Goal: Transaction & Acquisition: Obtain resource

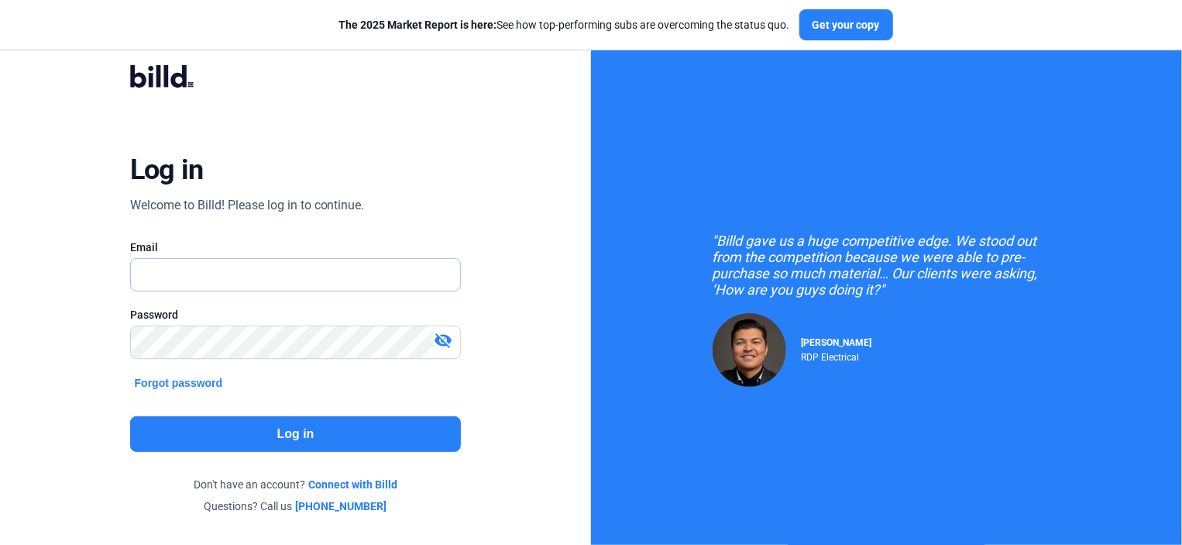
click at [145, 269] on input "text" at bounding box center [296, 275] width 330 height 32
type input "[PERSON_NAME][EMAIL_ADDRESS][DOMAIN_NAME]"
click at [287, 432] on button "Log in" at bounding box center [296, 434] width 332 height 36
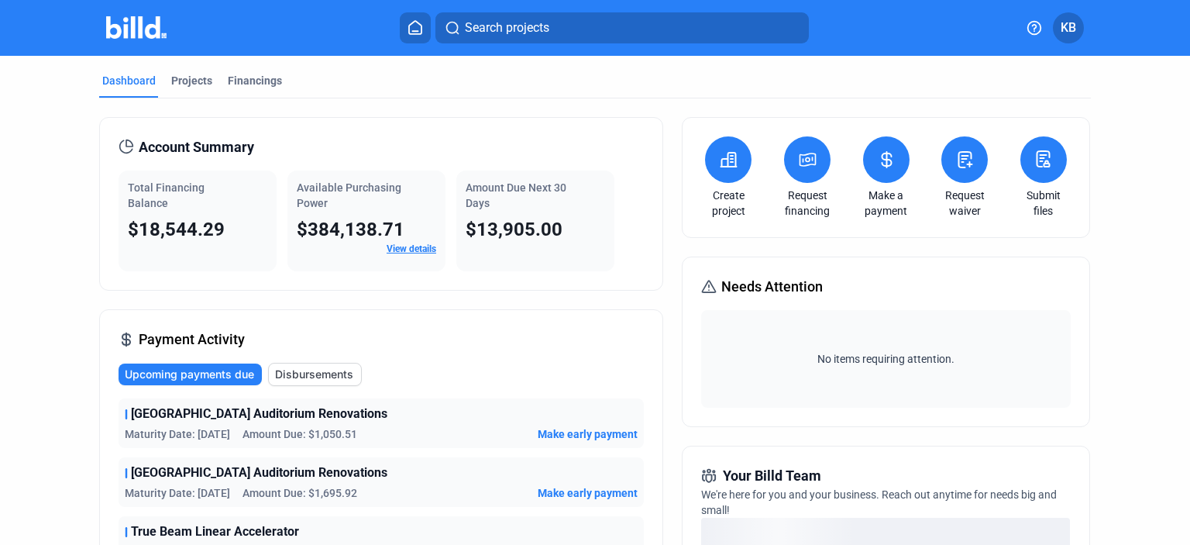
click at [804, 159] on icon at bounding box center [807, 159] width 19 height 19
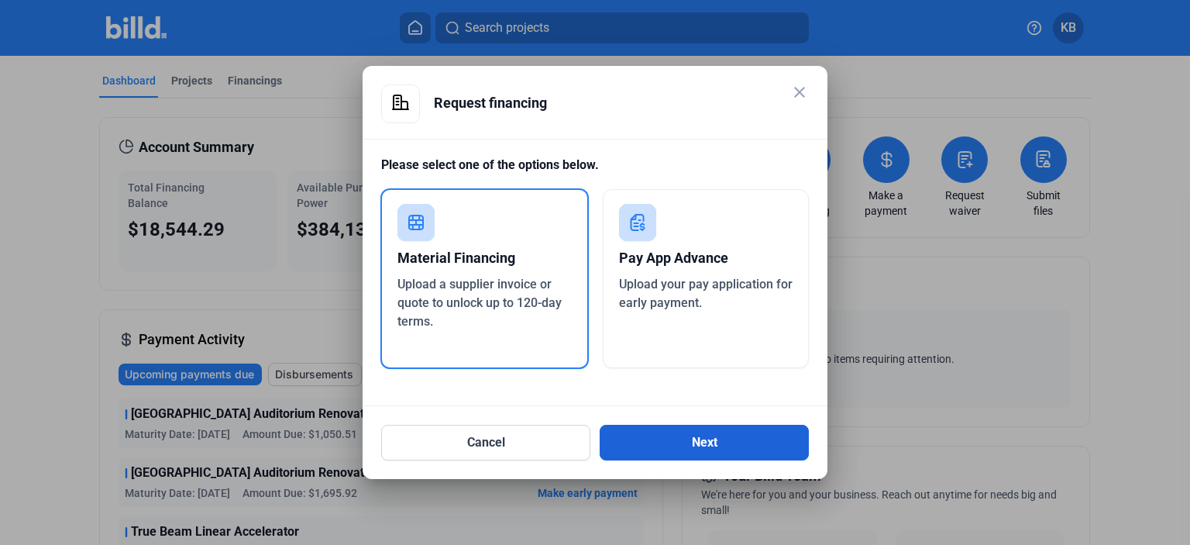
click at [709, 440] on button "Next" at bounding box center [704, 442] width 209 height 36
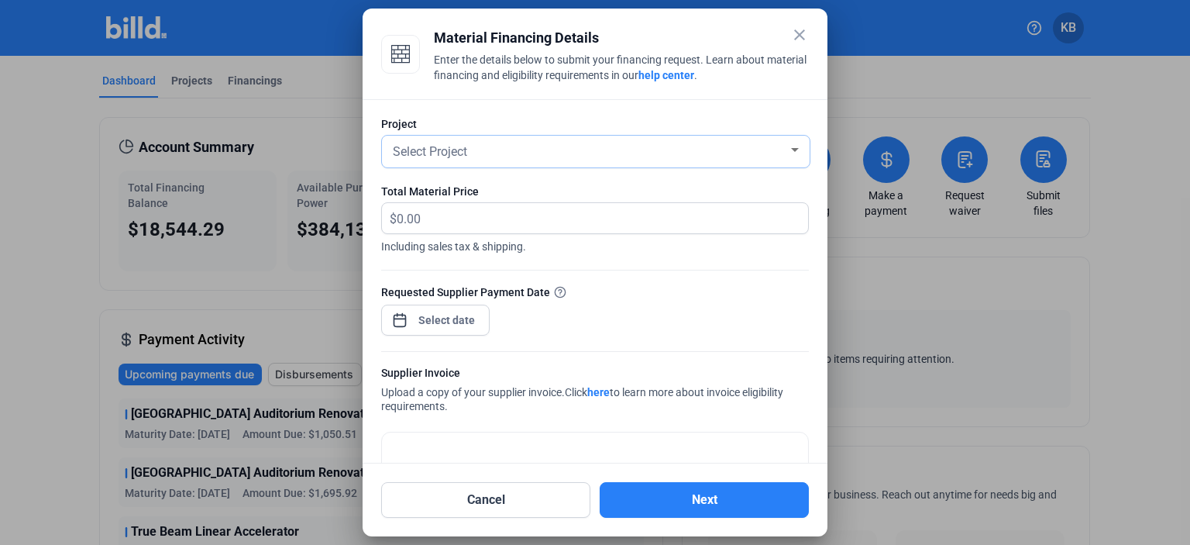
click at [791, 149] on div at bounding box center [795, 150] width 8 height 4
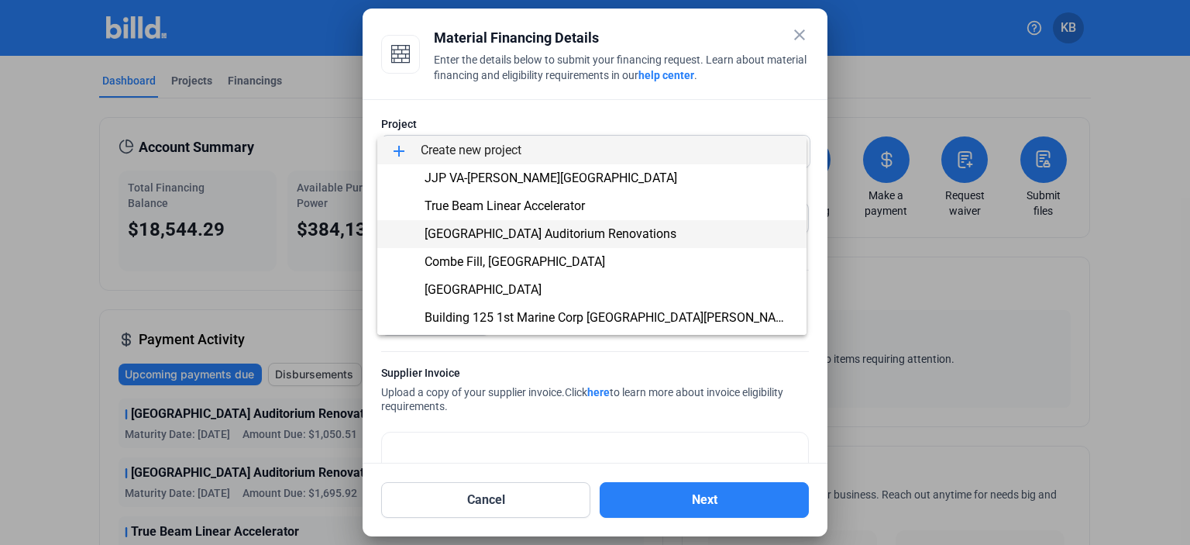
click at [624, 232] on span "[GEOGRAPHIC_DATA] Auditorium Renovations" at bounding box center [550, 233] width 252 height 15
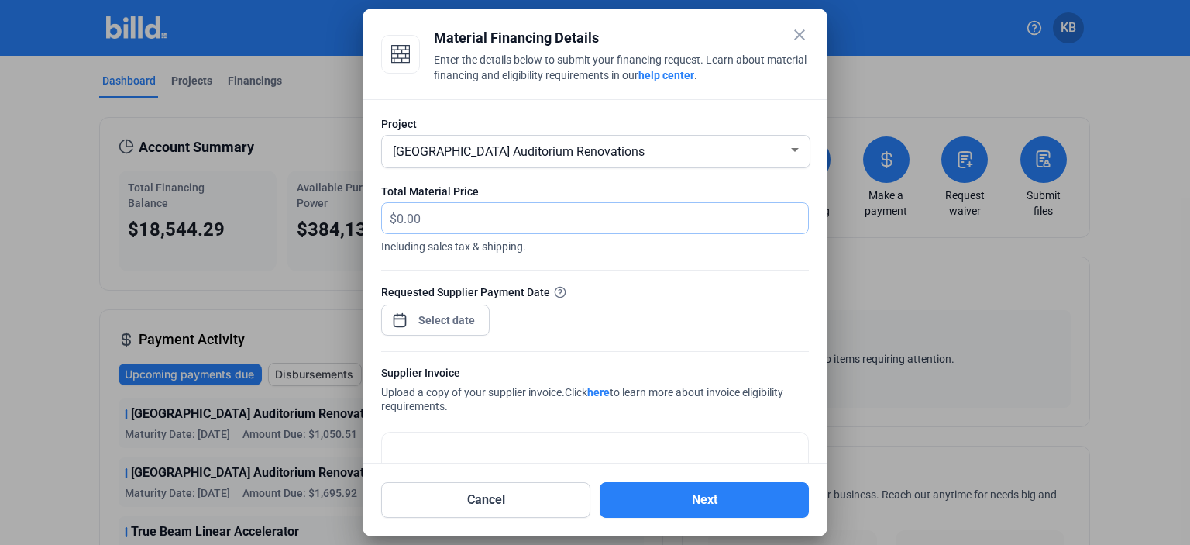
drag, startPoint x: 421, startPoint y: 220, endPoint x: 387, endPoint y: 218, distance: 34.2
click at [387, 218] on div "$" at bounding box center [595, 218] width 426 height 30
type input "4,187.89"
click at [441, 319] on div "close Material Financing Details Enter the details below to submit your financi…" at bounding box center [595, 272] width 1190 height 545
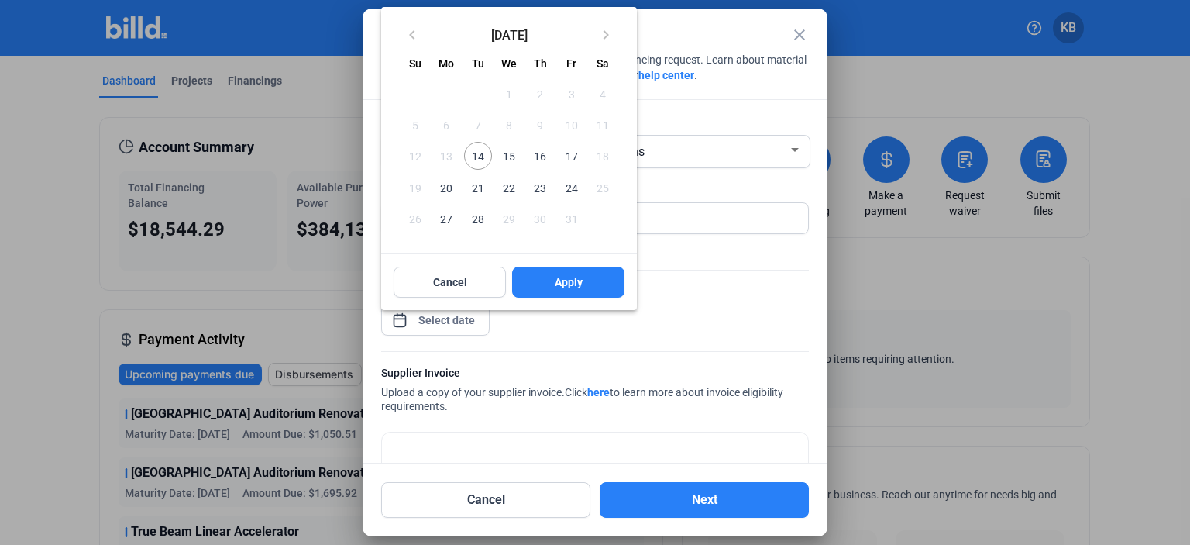
click at [540, 155] on span "16" at bounding box center [540, 156] width 28 height 28
click at [576, 287] on span "Apply" at bounding box center [569, 281] width 28 height 15
type input "[DATE]"
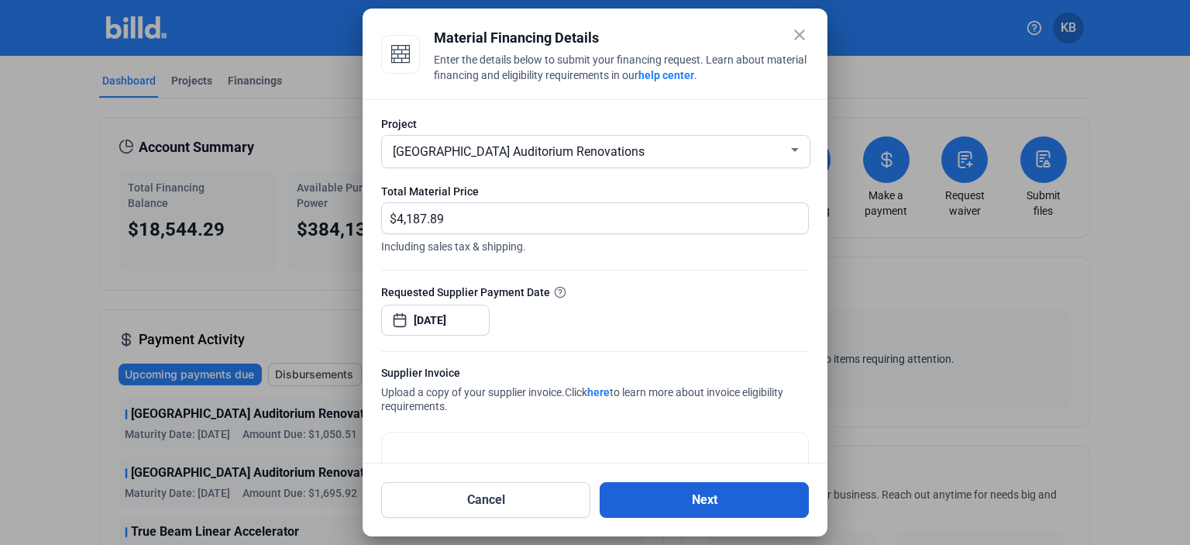
click at [704, 498] on button "Next" at bounding box center [704, 500] width 209 height 36
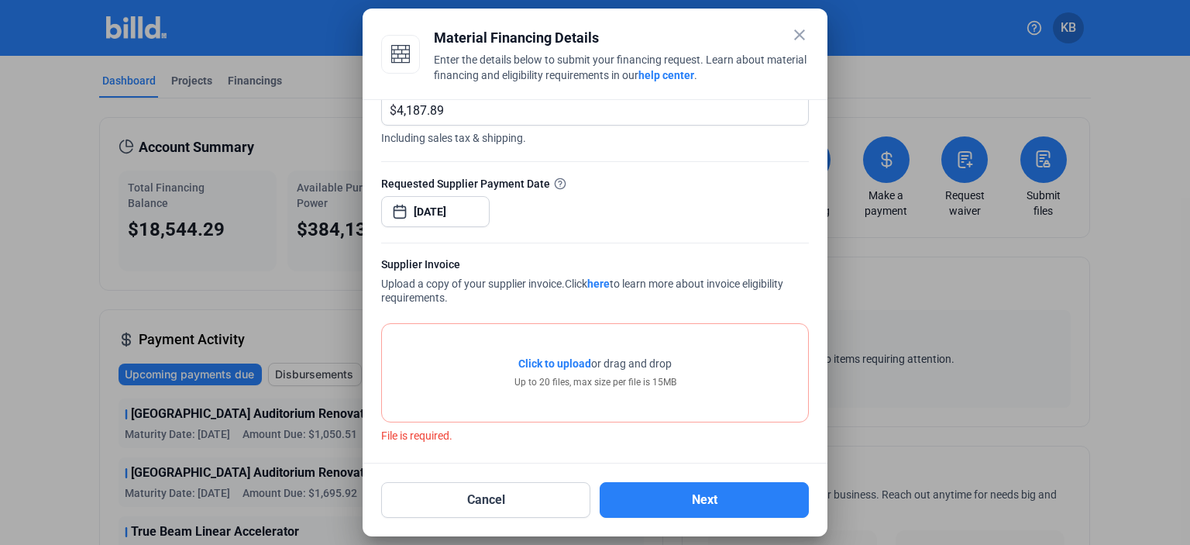
scroll to position [111, 0]
click at [545, 359] on span "Click to upload" at bounding box center [554, 361] width 73 height 12
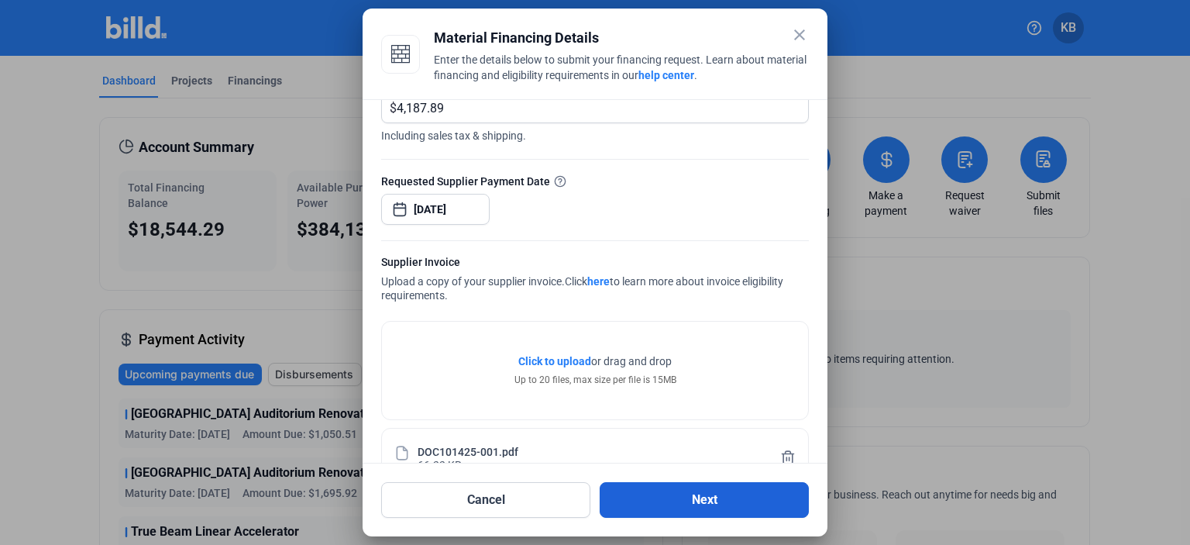
click at [710, 497] on button "Next" at bounding box center [704, 500] width 209 height 36
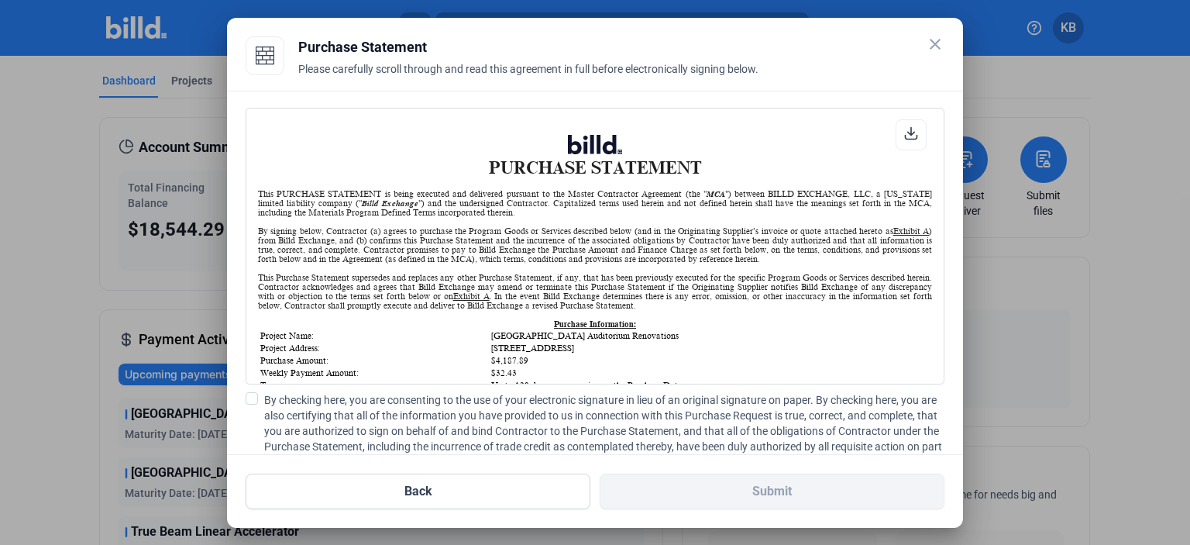
scroll to position [0, 0]
click at [249, 395] on span at bounding box center [252, 398] width 12 height 12
click at [0, 0] on input "By checking here, you are consenting to the use of your electronic signature in…" at bounding box center [0, 0] width 0 height 0
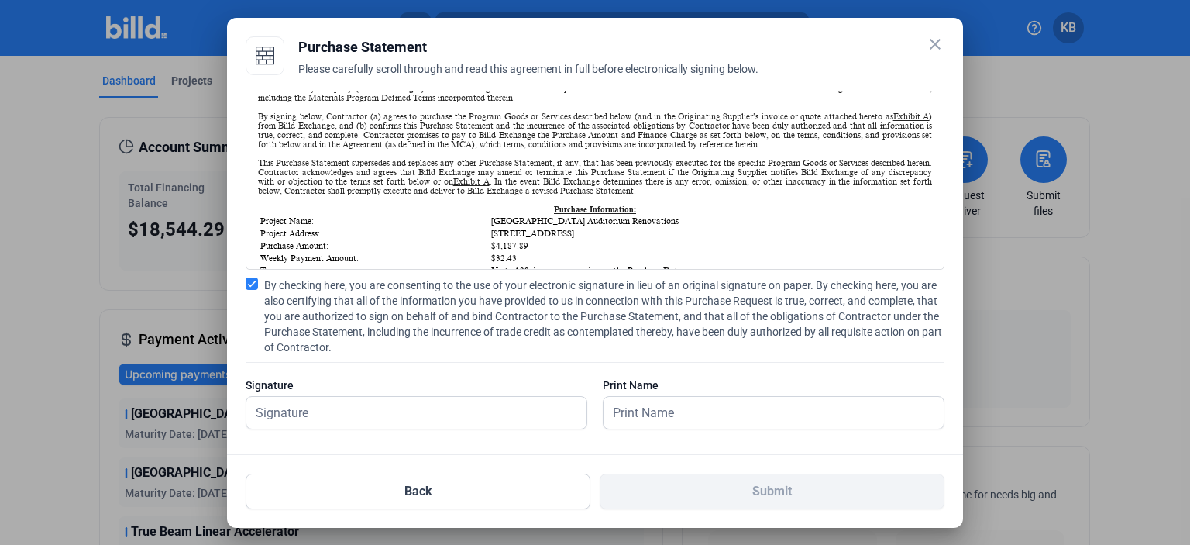
scroll to position [123, 0]
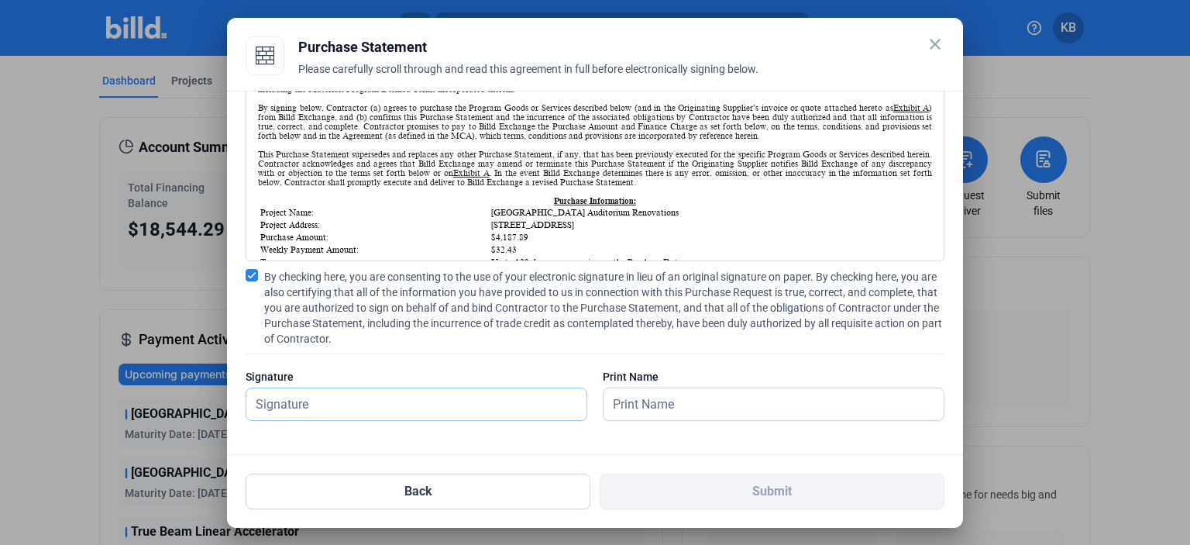
click at [322, 406] on input "text" at bounding box center [407, 404] width 323 height 32
type input "[PERSON_NAME]"
click at [703, 402] on input "text" at bounding box center [764, 404] width 323 height 32
type input "[PERSON_NAME]"
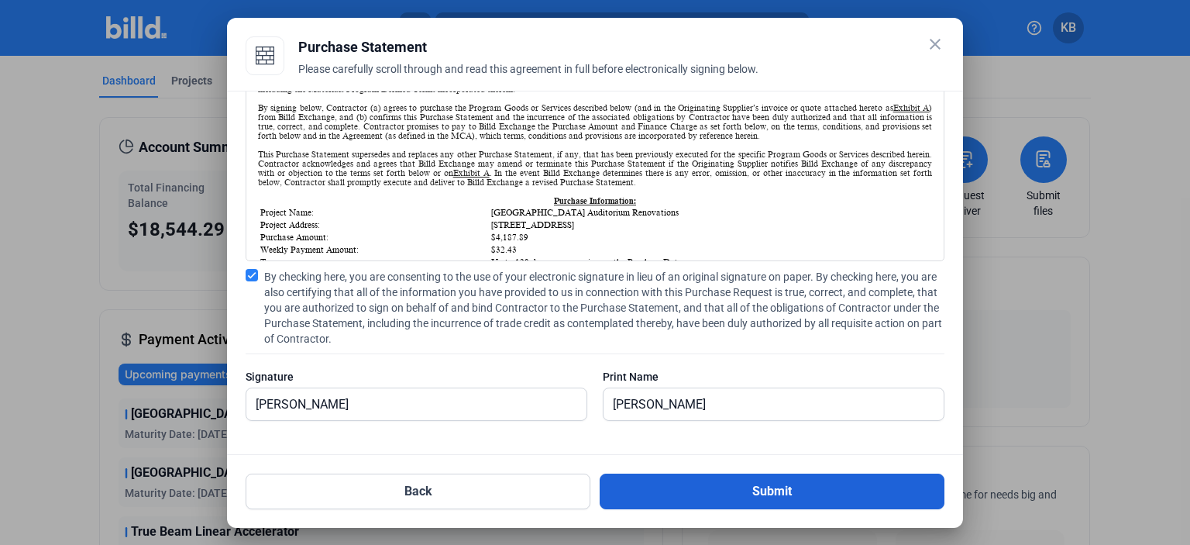
drag, startPoint x: 771, startPoint y: 489, endPoint x: 762, endPoint y: 479, distance: 13.1
click at [771, 488] on button "Submit" at bounding box center [772, 491] width 345 height 36
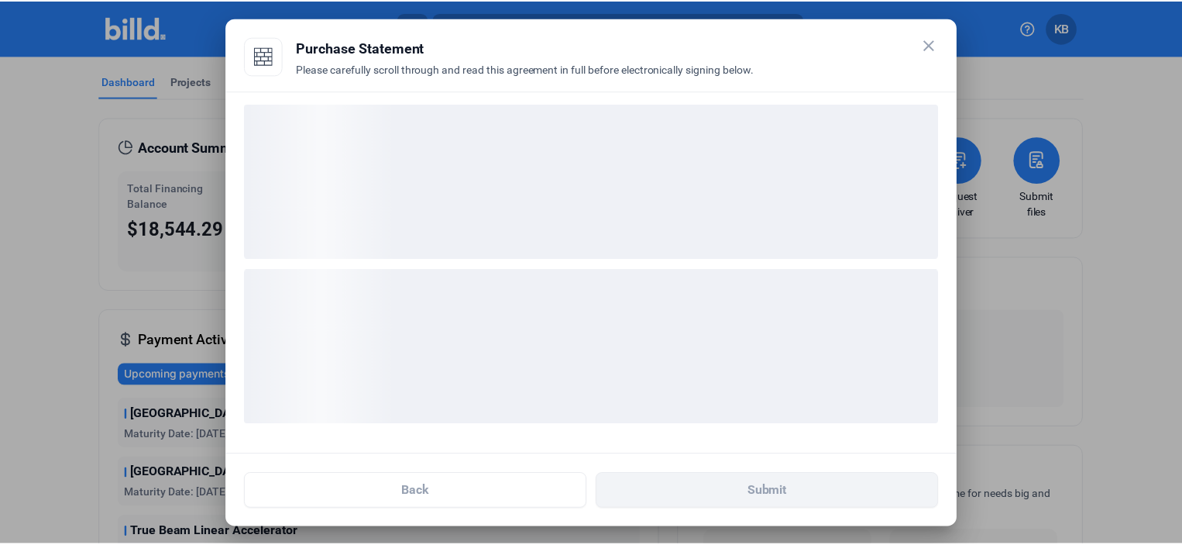
scroll to position [3, 0]
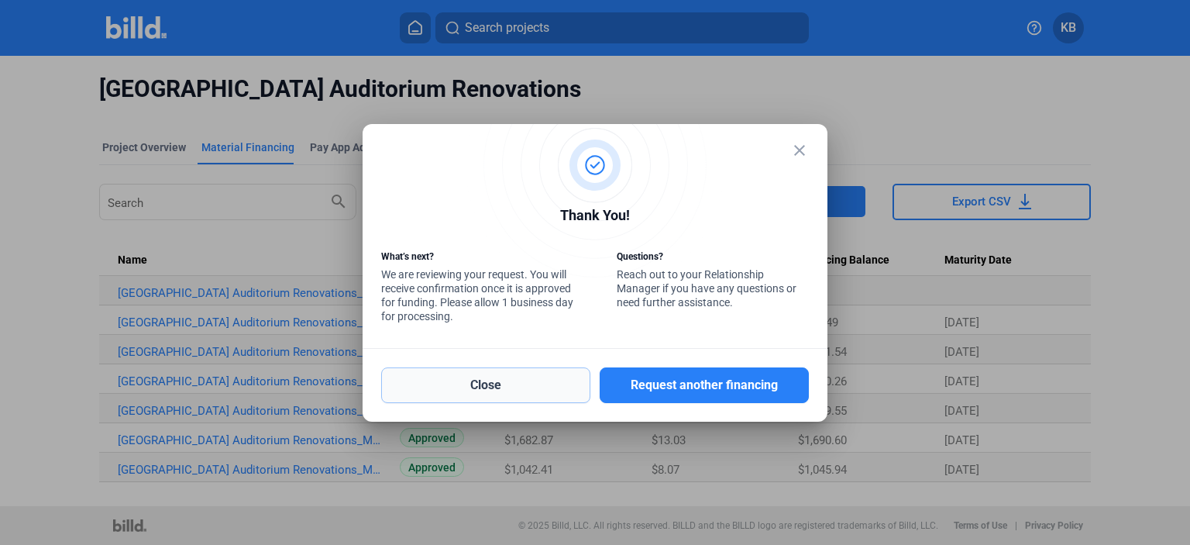
click at [493, 382] on button "Close" at bounding box center [485, 385] width 209 height 36
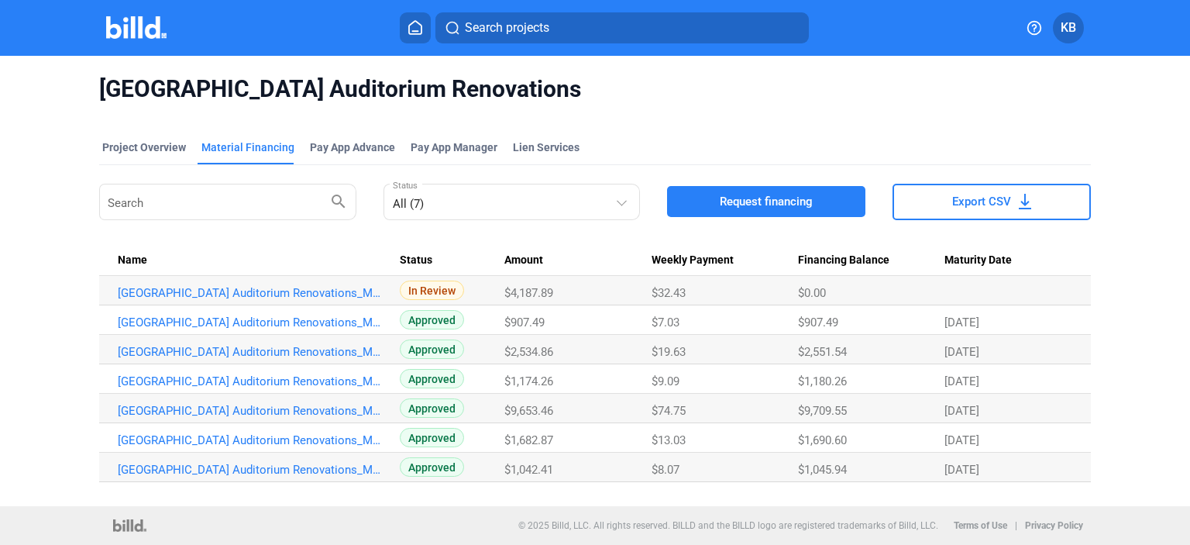
click at [1070, 30] on span "KB" at bounding box center [1067, 28] width 15 height 19
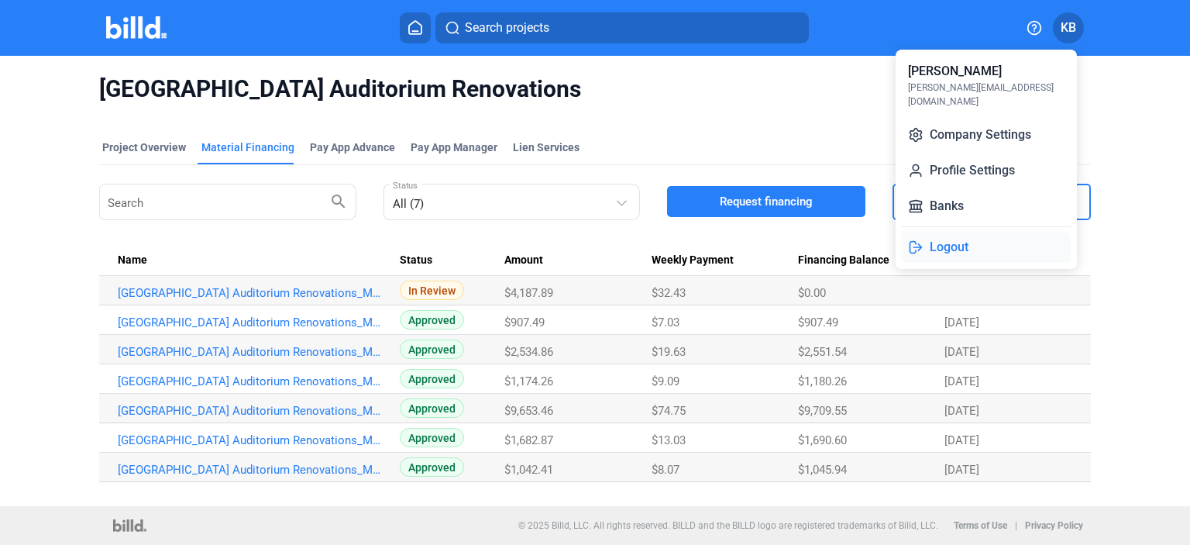
click at [931, 232] on button "Logout" at bounding box center [986, 247] width 169 height 31
